Goal: Complete application form: Complete application form

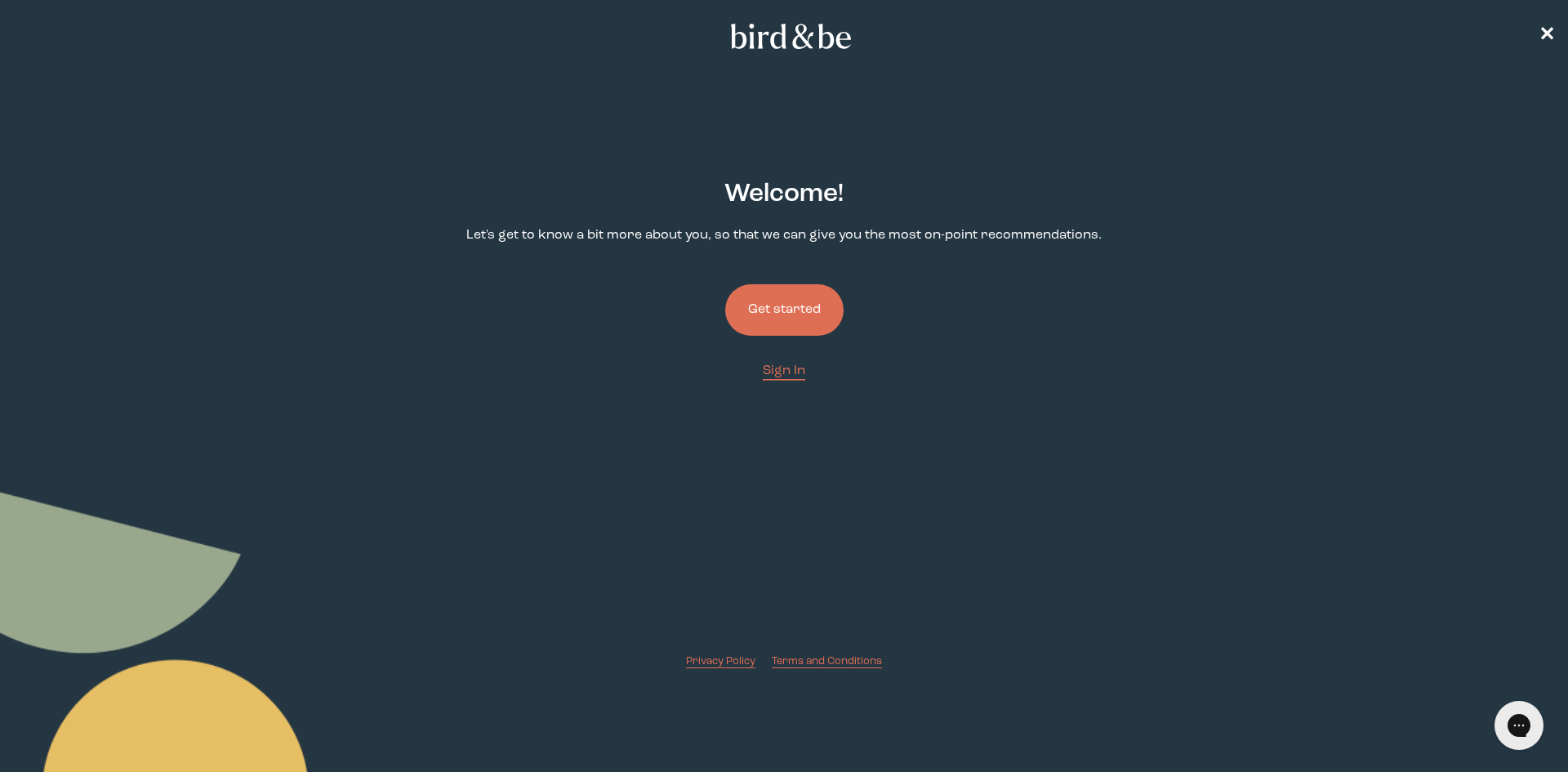
click at [787, 307] on button "Get started" at bounding box center [784, 310] width 119 height 52
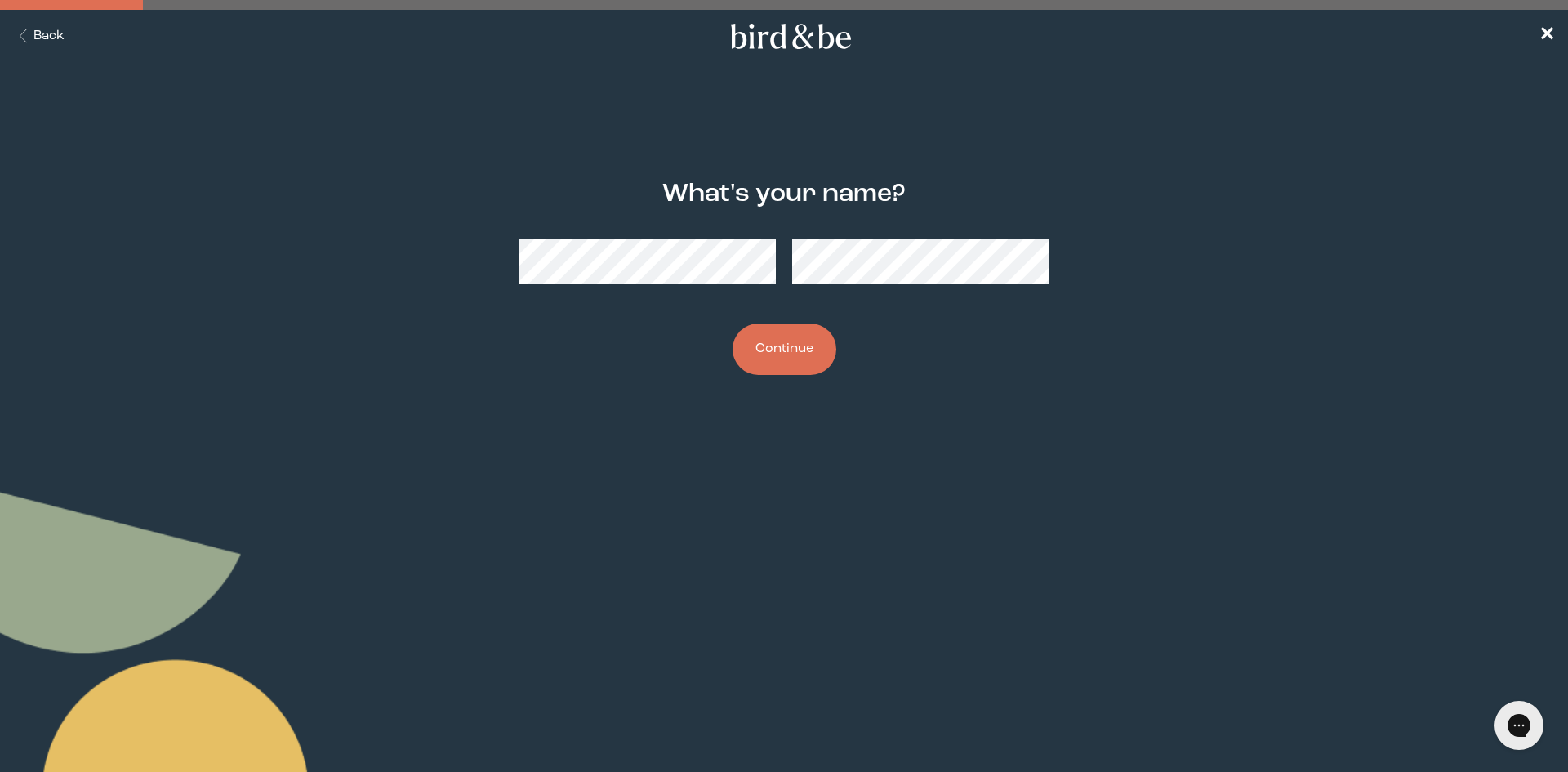
click at [810, 349] on button "Continue" at bounding box center [785, 350] width 104 height 52
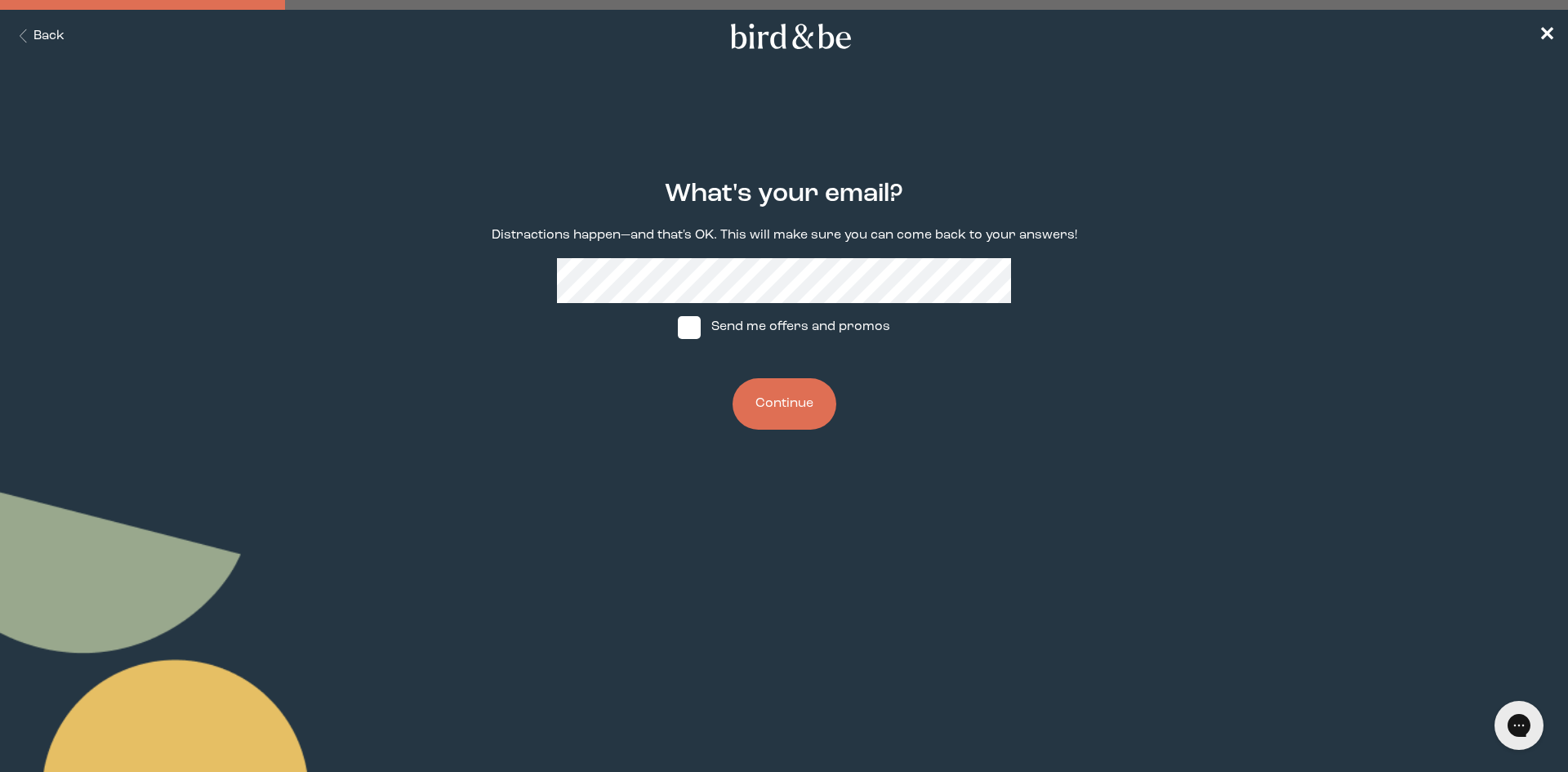
click at [802, 405] on button "Continue" at bounding box center [785, 404] width 104 height 52
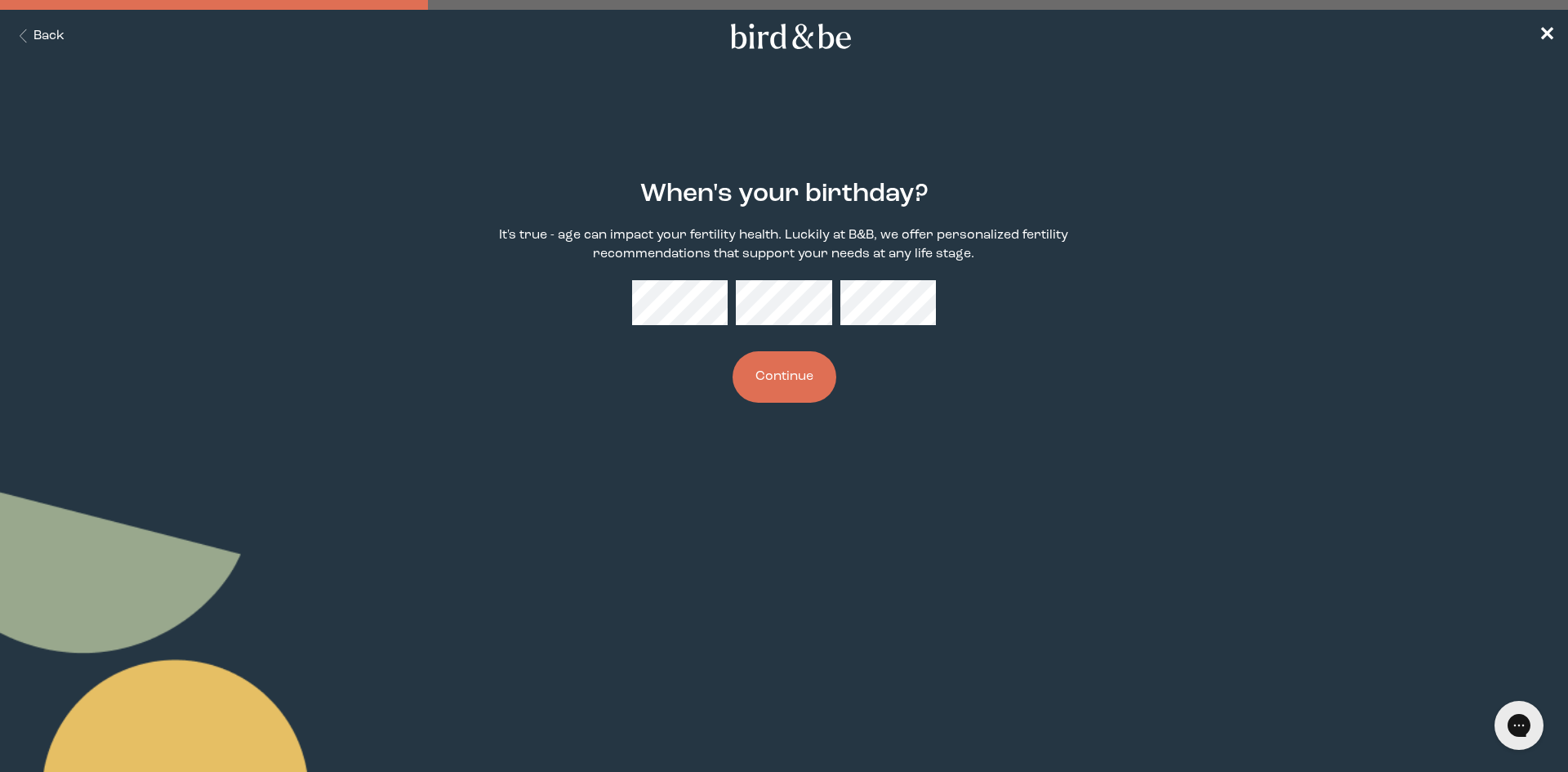
click at [778, 369] on button "Continue" at bounding box center [785, 378] width 104 height 52
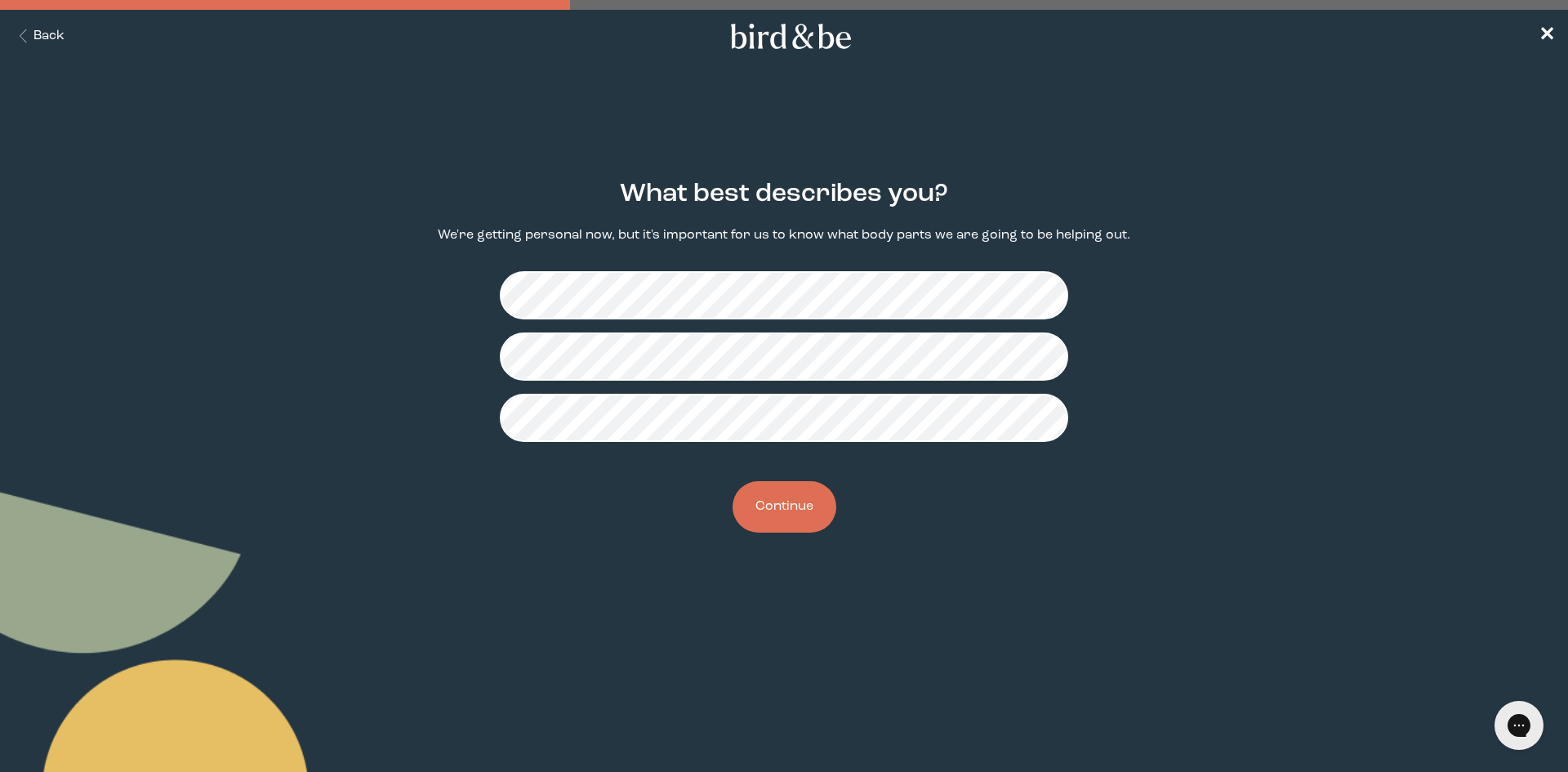
click at [756, 530] on button "Continue" at bounding box center [785, 507] width 104 height 52
click at [787, 519] on button "Continue" at bounding box center [785, 507] width 104 height 52
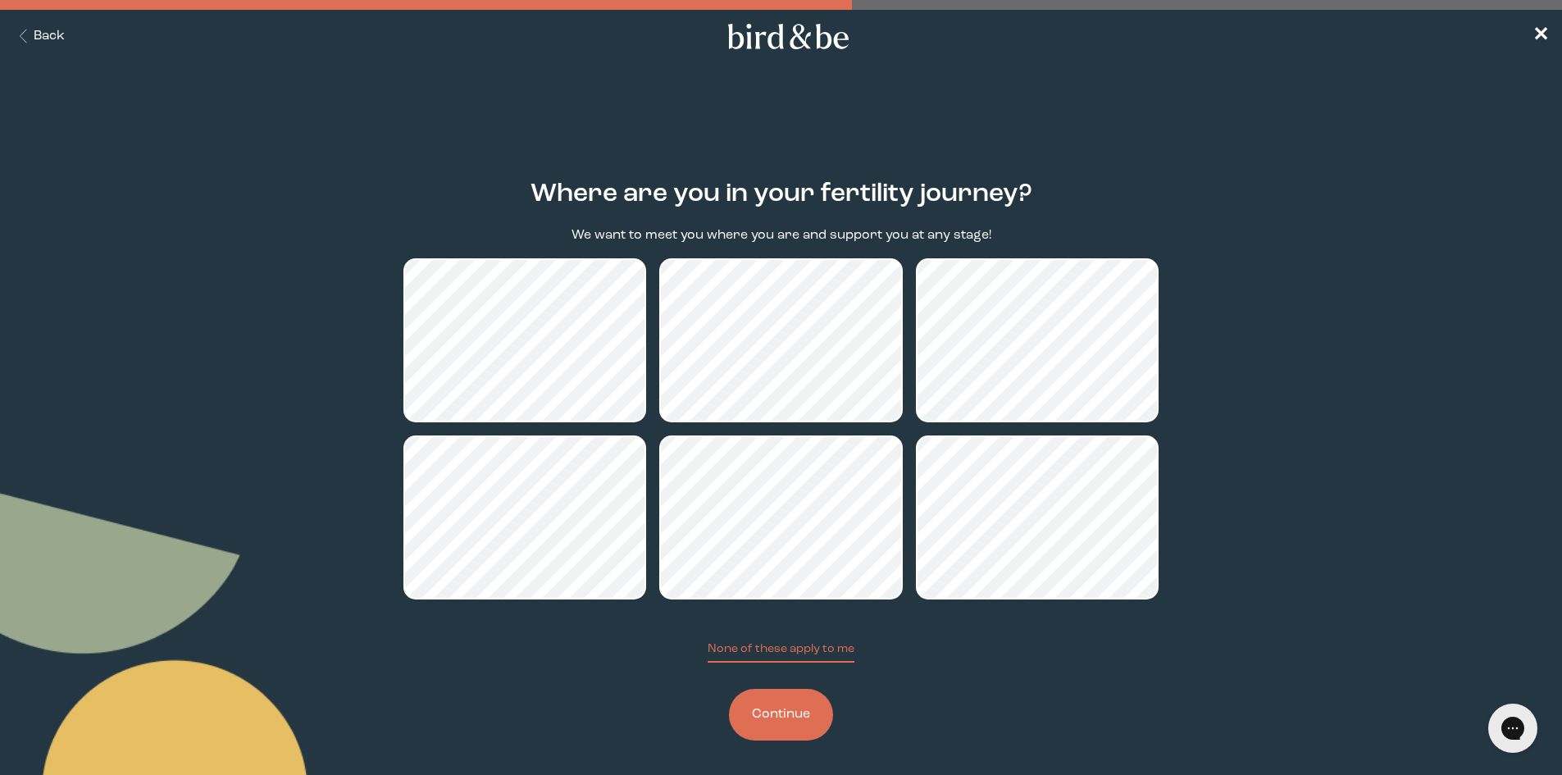
click at [803, 706] on button "Continue" at bounding box center [781, 715] width 104 height 52
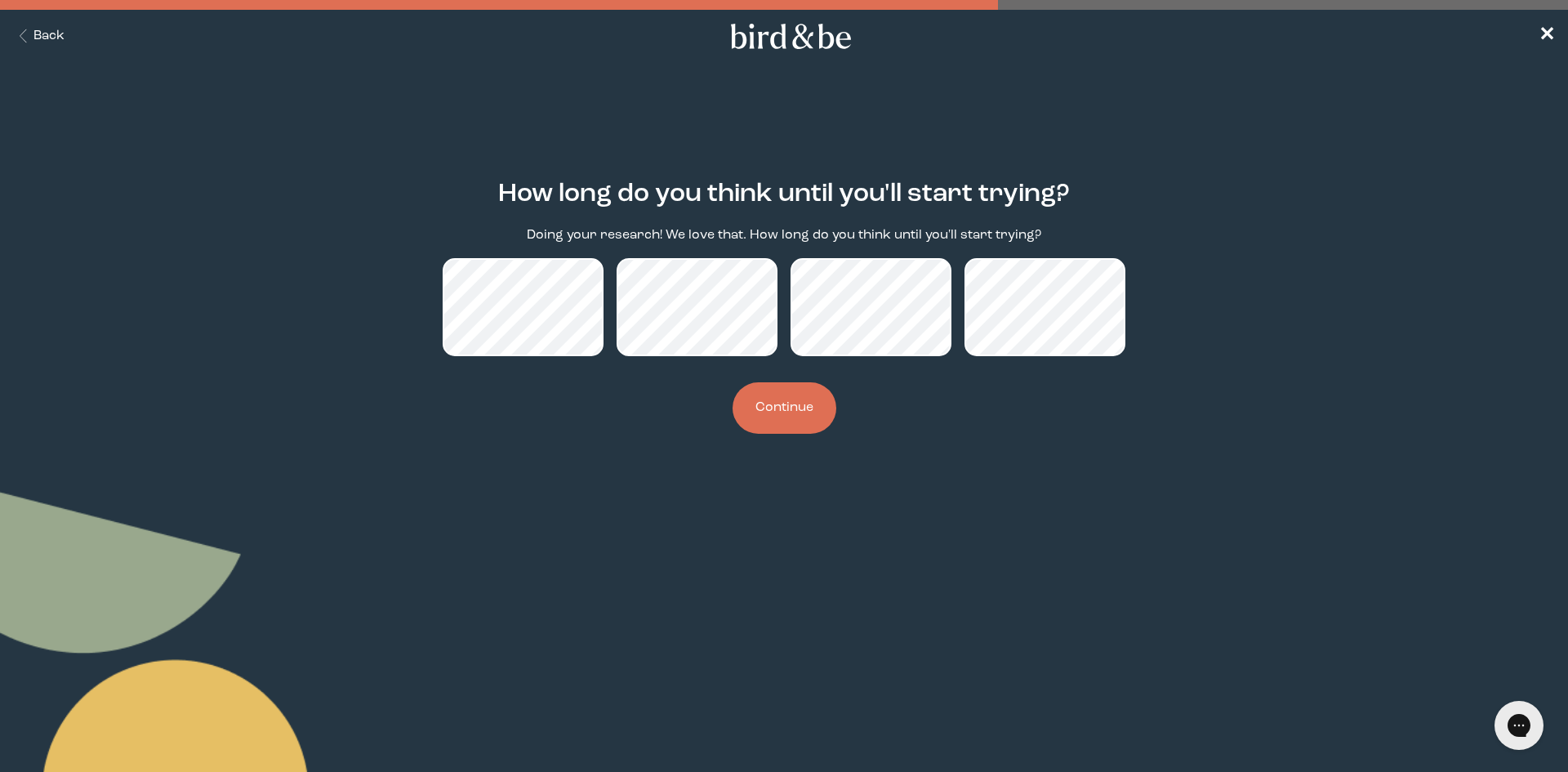
click at [774, 400] on button "Continue" at bounding box center [785, 408] width 104 height 52
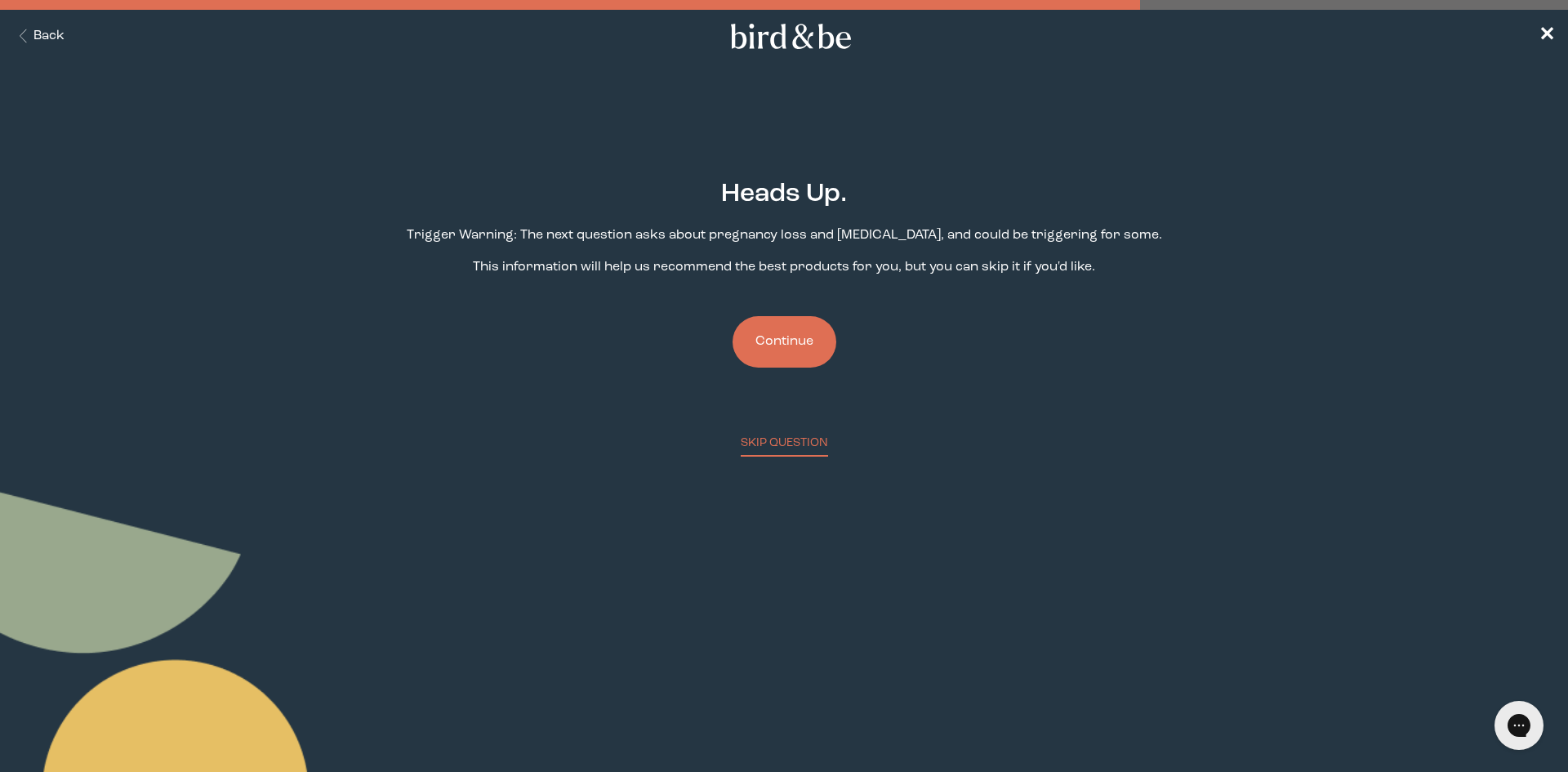
click at [813, 336] on button "Continue" at bounding box center [785, 342] width 104 height 52
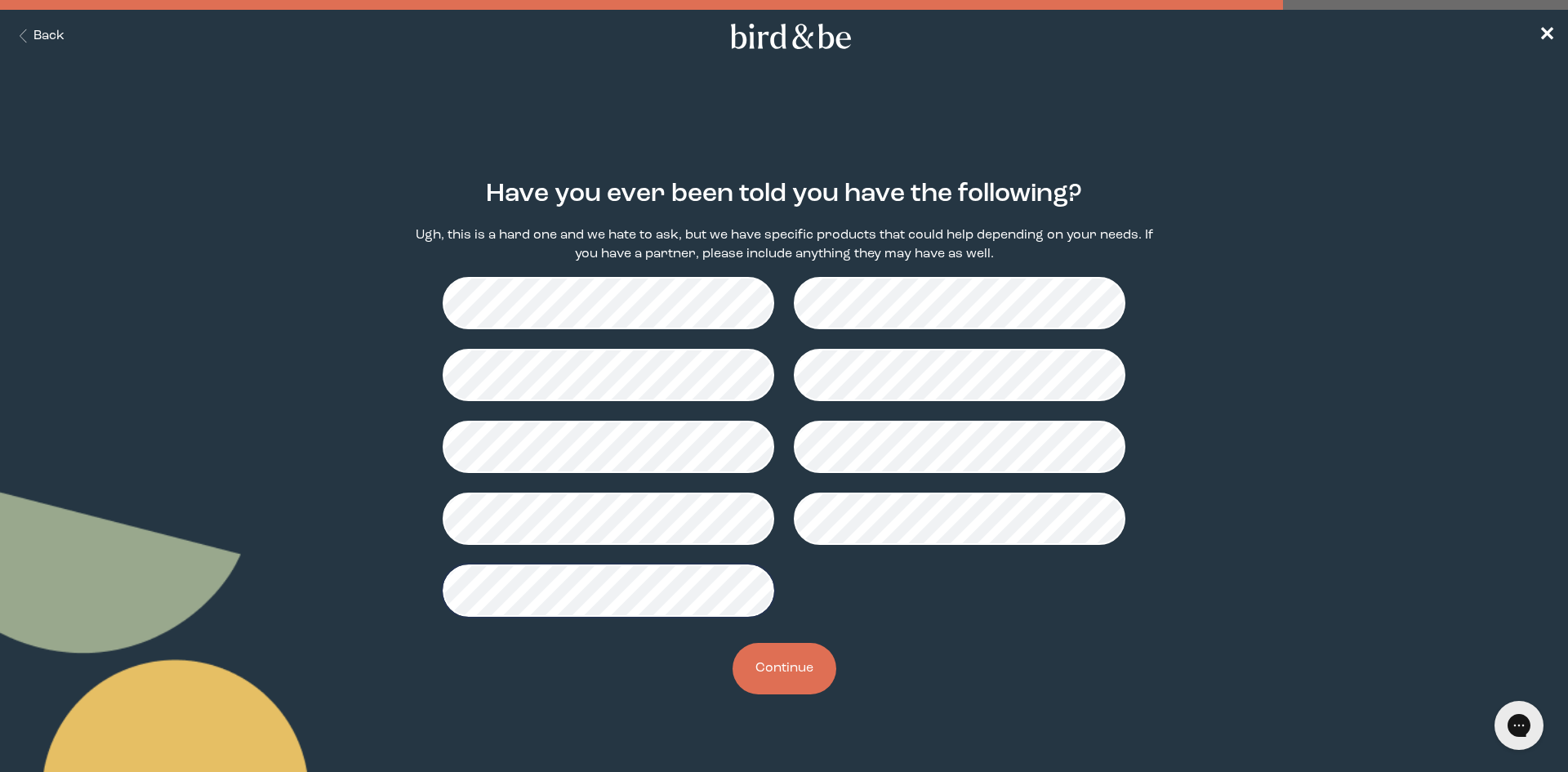
click at [813, 664] on button "Continue" at bounding box center [785, 668] width 104 height 52
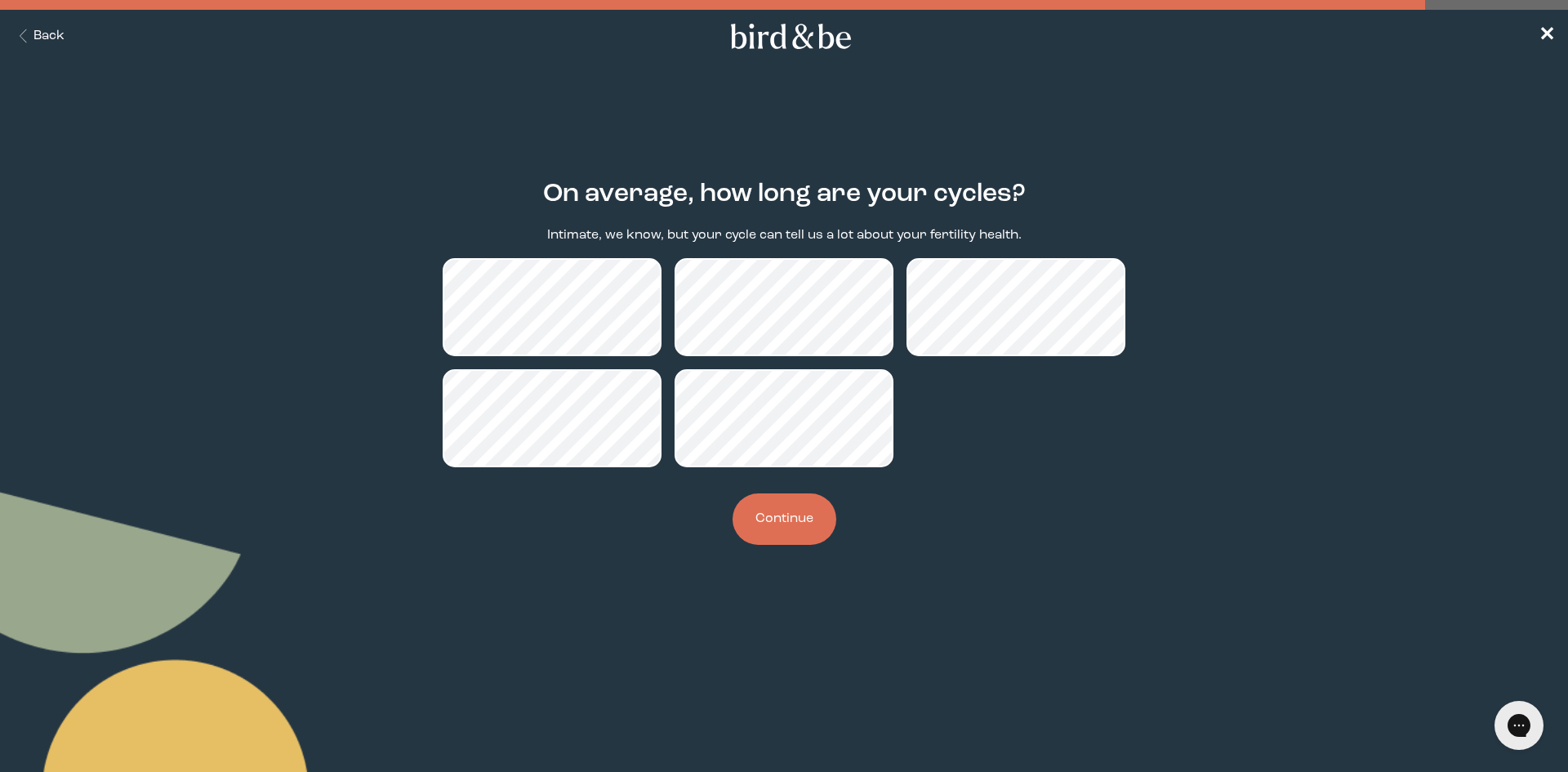
click at [782, 524] on button "Continue" at bounding box center [785, 519] width 104 height 52
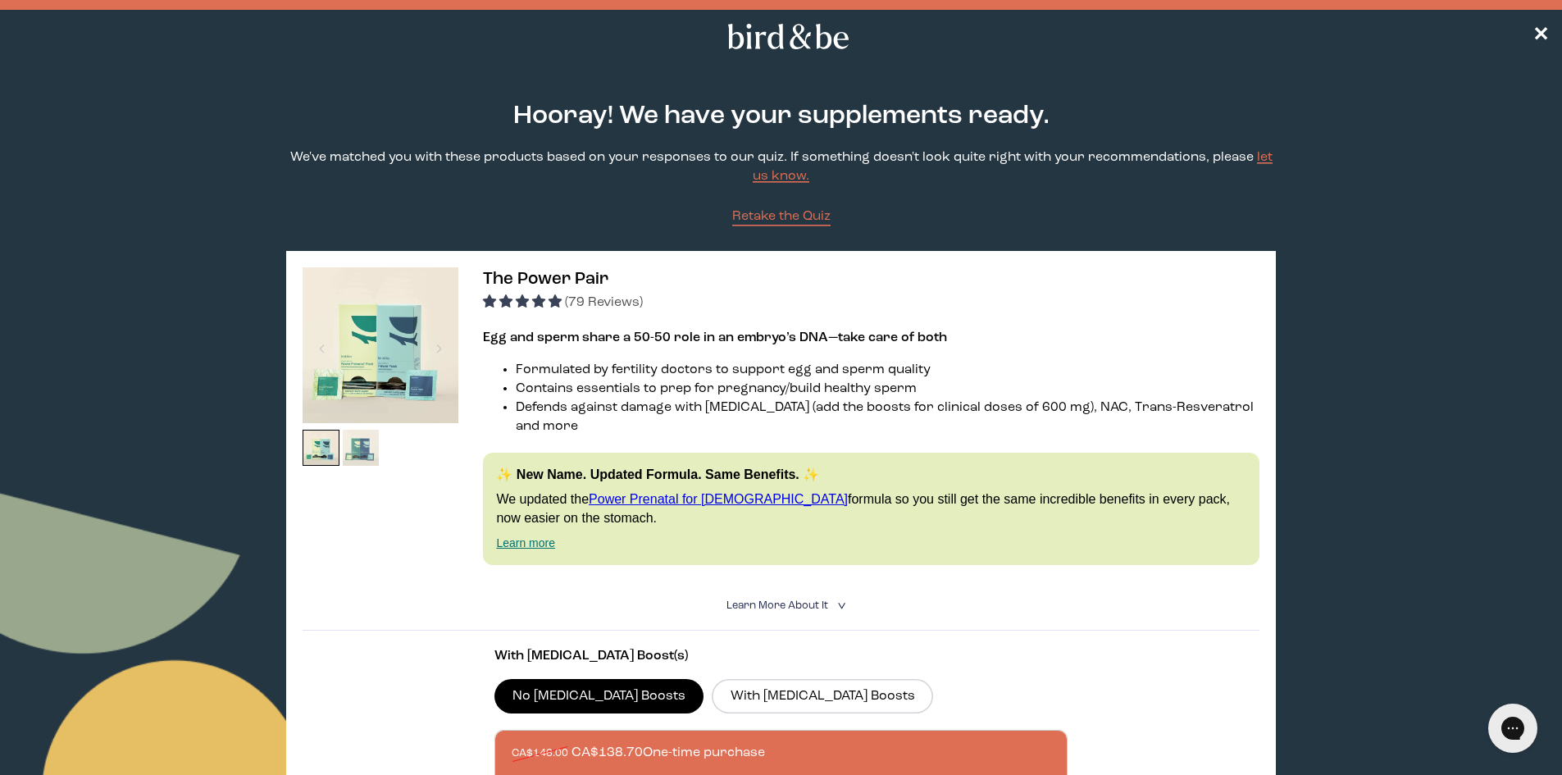
click at [365, 455] on img at bounding box center [361, 448] width 37 height 37
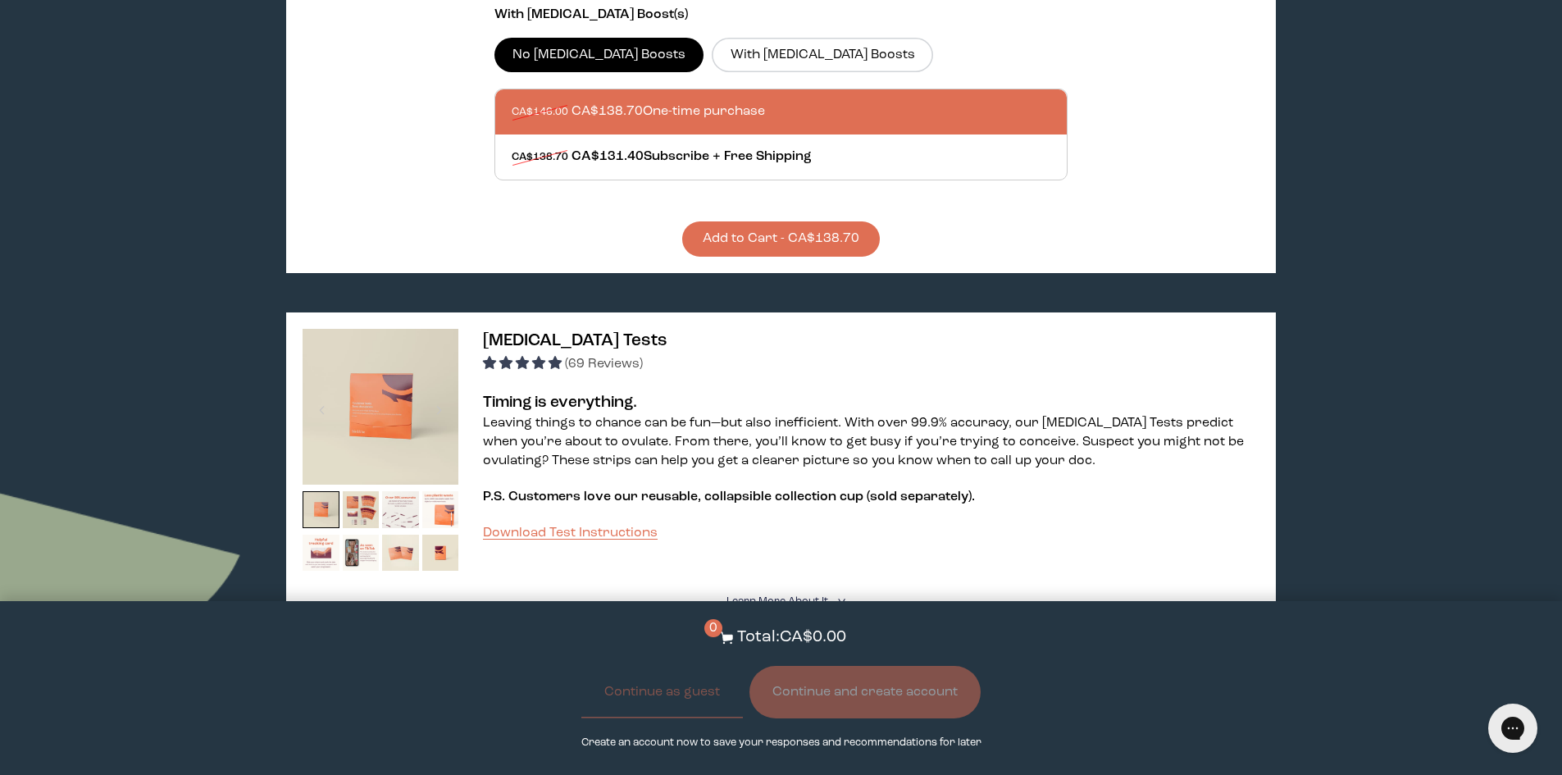
scroll to position [820, 0]
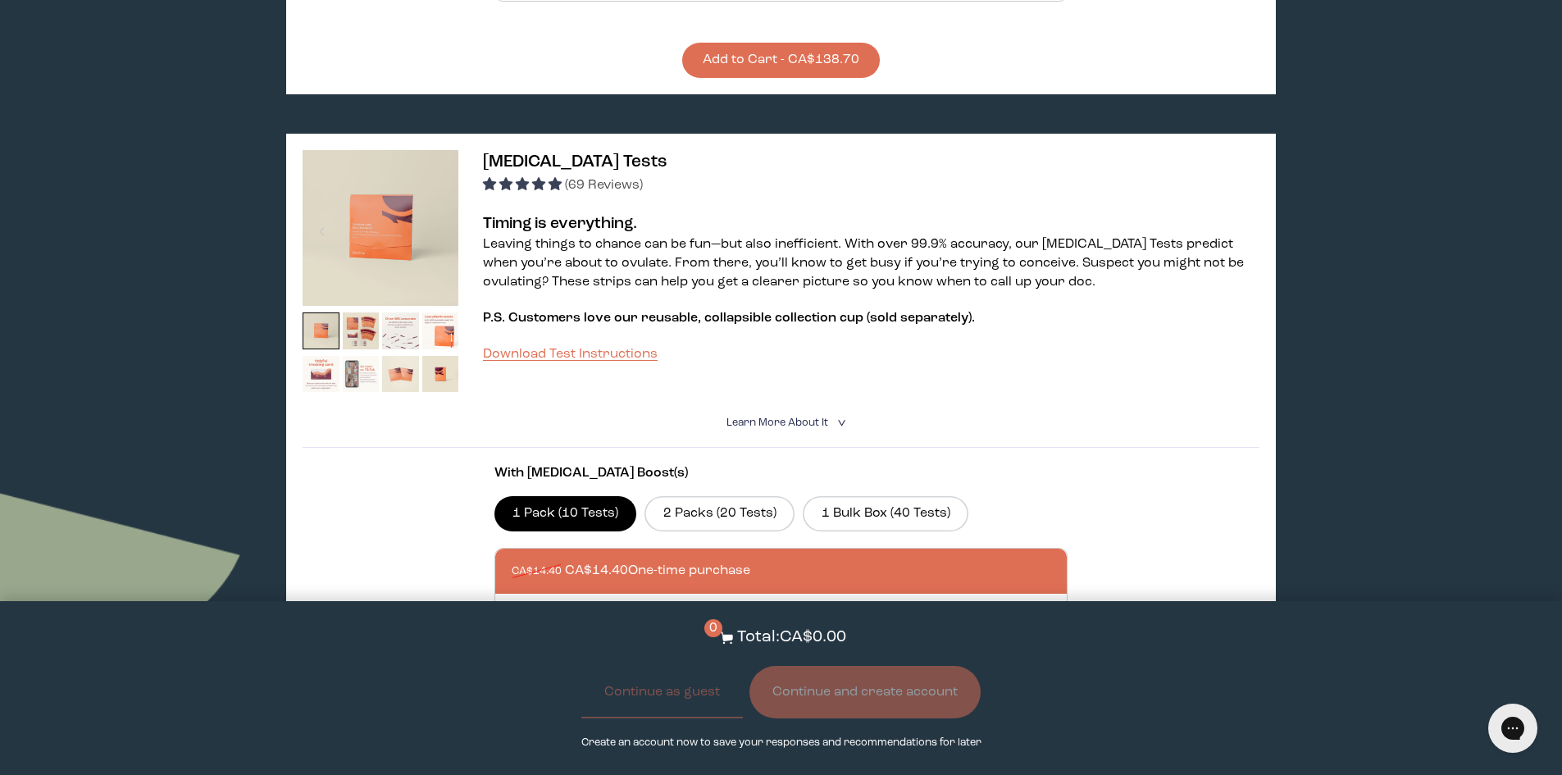
click at [353, 356] on img at bounding box center [361, 374] width 37 height 37
click at [408, 312] on img at bounding box center [400, 330] width 37 height 37
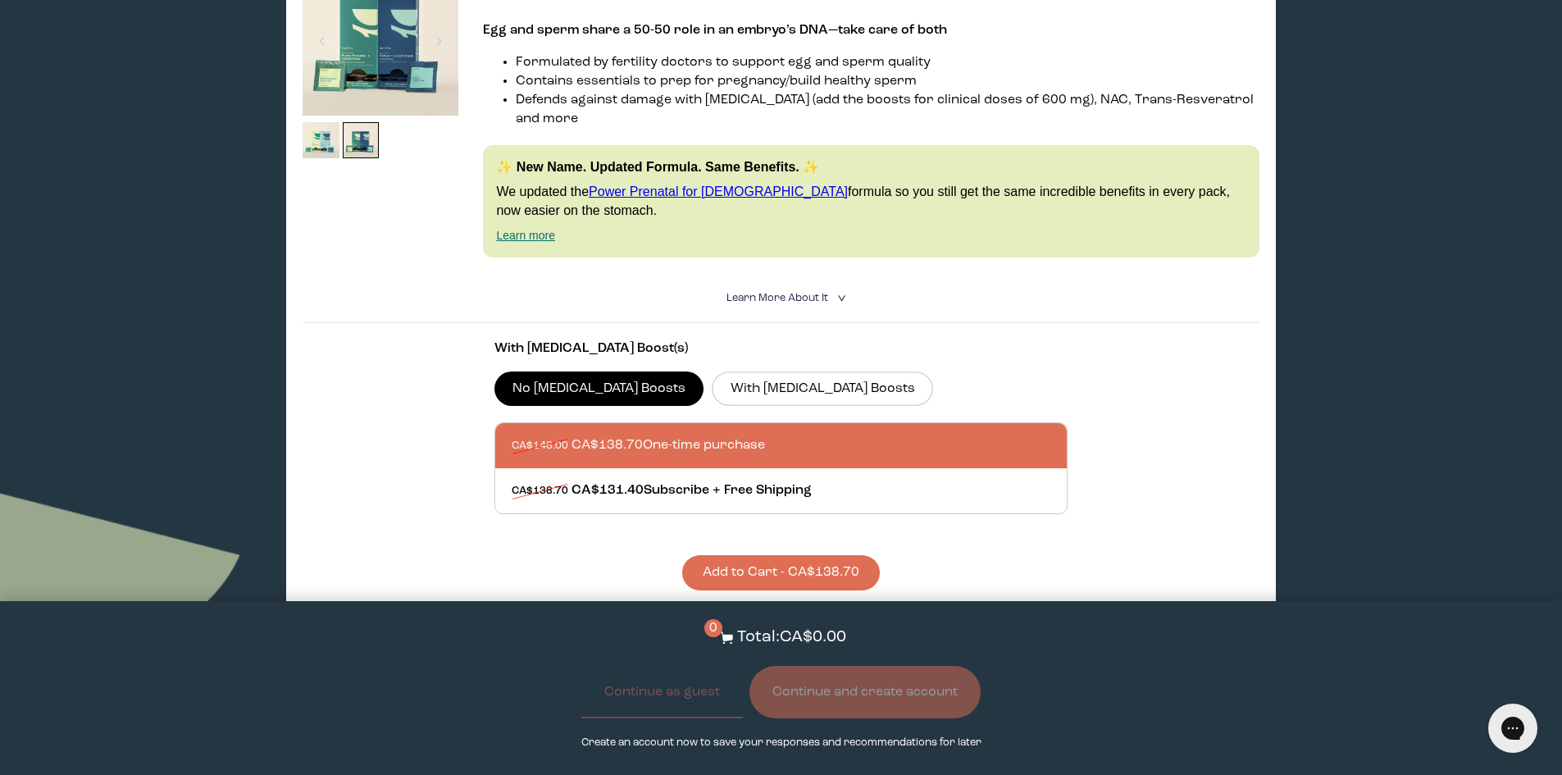
scroll to position [82, 0]
